Goal: Task Accomplishment & Management: Use online tool/utility

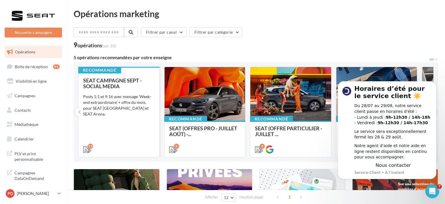
click at [133, 140] on div "SEAT CAMPAGNE SEPT - SOCIAL MEDIA Posts 1:1 et 9:16 avec message 'Week-end extr…" at bounding box center [119, 114] width 72 height 74
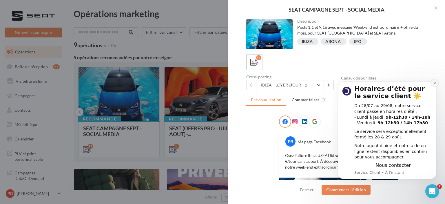
click at [436, 81] on button "Dismiss notification" at bounding box center [435, 83] width 8 height 8
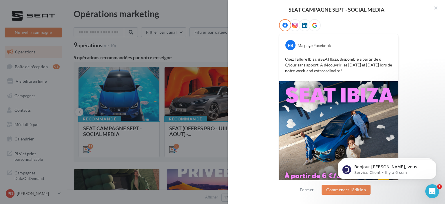
scroll to position [118, 0]
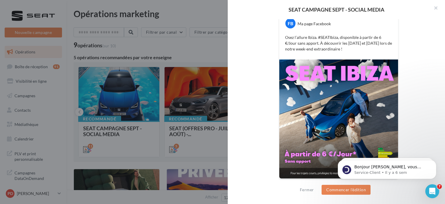
click at [199, 52] on div "SEAT CAMPAGNE SEPT - SOCIAL MEDIA Description Posts 1:1 et 9:16 avec message 'W…" at bounding box center [222, 102] width 445 height 204
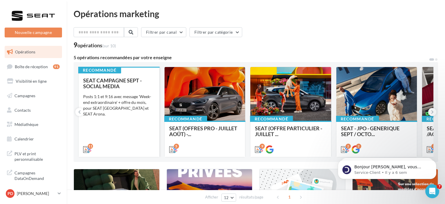
click at [131, 107] on div "Posts 1:1 et 9:16 avec message 'Week-end extraordinaire' + offre du mois, pour …" at bounding box center [119, 105] width 72 height 23
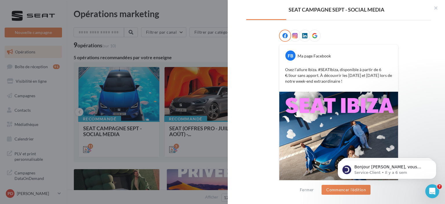
scroll to position [59, 0]
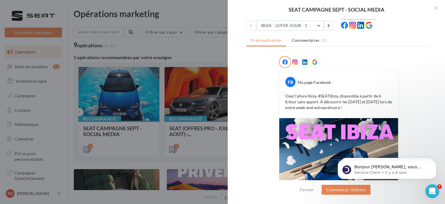
click at [295, 20] on div "Cross-posting IBIZA - LOYER /JOUR - 1 IBIZA - LOYER /JOUR - 1 IBIZA - LOYER /JO…" at bounding box center [293, 22] width 95 height 15
click at [293, 25] on button "IBIZA - LOYER /JOUR - 1" at bounding box center [290, 26] width 68 height 10
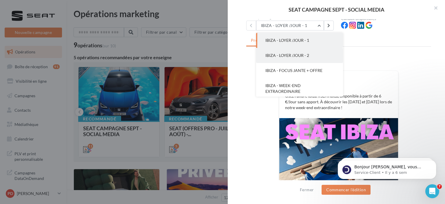
click at [290, 57] on span "IBIZA - LOYER /JOUR - 2" at bounding box center [287, 55] width 44 height 5
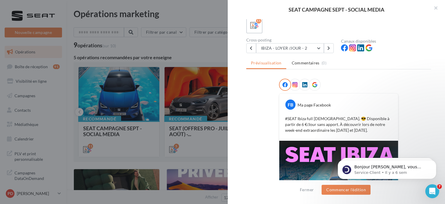
scroll to position [1, 0]
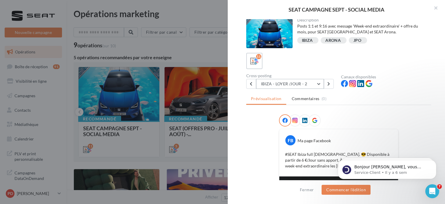
click at [286, 84] on button "IBIZA - LOYER /JOUR - 2" at bounding box center [290, 84] width 68 height 10
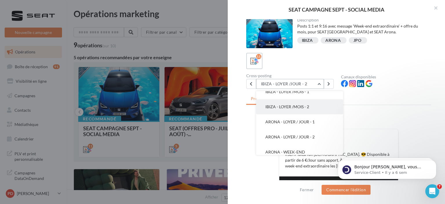
scroll to position [58, 0]
click at [293, 105] on span "IBIZA - LOYER /MOIS - 1" at bounding box center [287, 106] width 44 height 5
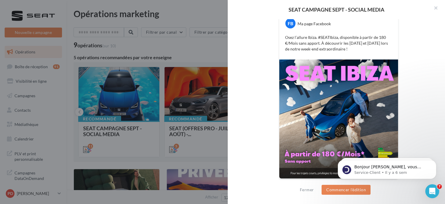
scroll to position [30, 0]
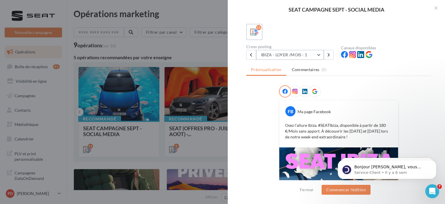
click at [283, 57] on button "IBIZA - LOYER /MOIS - 1" at bounding box center [290, 55] width 68 height 10
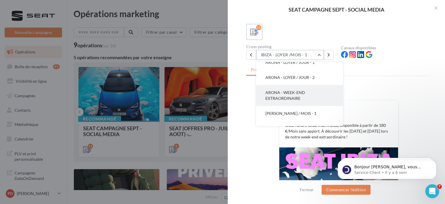
scroll to position [74, 0]
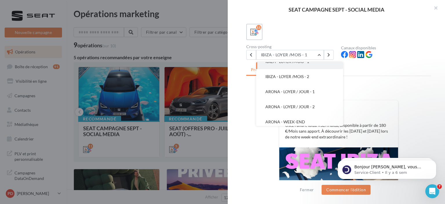
click at [279, 96] on button "ARONA - LOYER / JOUR - 1" at bounding box center [299, 91] width 87 height 15
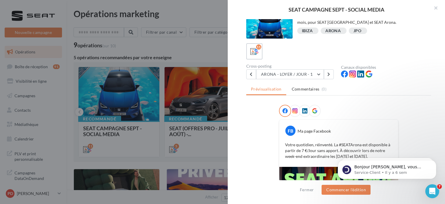
scroll to position [1, 0]
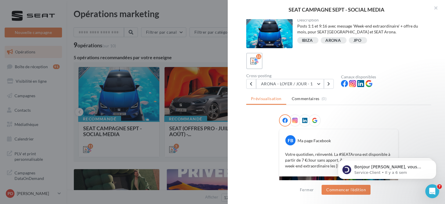
click at [287, 77] on div "Cross-posting [PERSON_NAME] / JOUR - 1 IBIZA - LOYER /JOUR - 1 IBIZA - LOYER /J…" at bounding box center [293, 81] width 95 height 15
click at [284, 83] on button "ARONA - LOYER / JOUR - 1" at bounding box center [290, 84] width 68 height 10
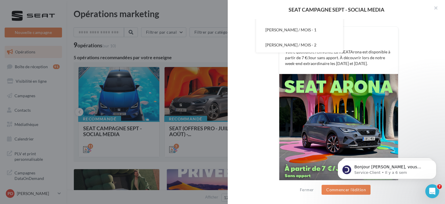
scroll to position [118, 0]
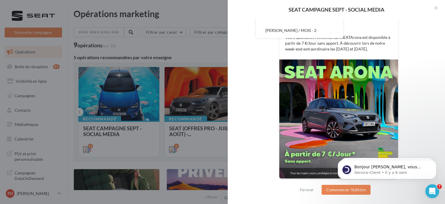
click at [262, 129] on div "FB Ma page Facebook Votre quotidien, réinventé. La #SEATArona est disponible à …" at bounding box center [338, 91] width 185 height 189
click at [250, 67] on div "FB Ma page Facebook Votre quotidien, réinventé. La #SEATArona est disponible à …" at bounding box center [338, 91] width 185 height 189
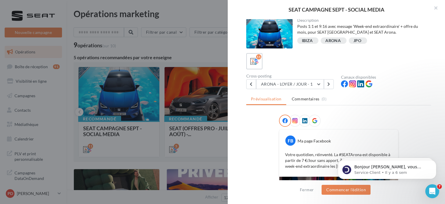
scroll to position [0, 0]
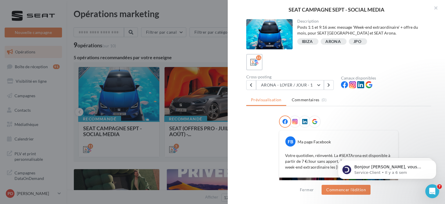
click at [190, 16] on div "SEAT CAMPAGNE SEPT - SOCIAL MEDIA Description Posts 1:1 et 9:16 avec message 'W…" at bounding box center [222, 102] width 445 height 204
